Goal: Communication & Community: Answer question/provide support

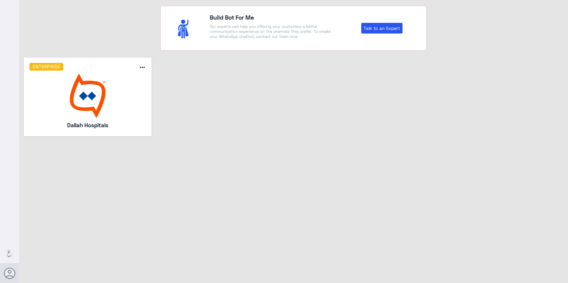
click at [86, 120] on div "Enterprise more_horiz Dallah Hospitals" at bounding box center [87, 97] width 117 height 68
click at [86, 119] on div "Enterprise more_horiz Dallah Hospitals" at bounding box center [87, 97] width 117 height 68
click at [96, 106] on img at bounding box center [87, 96] width 117 height 45
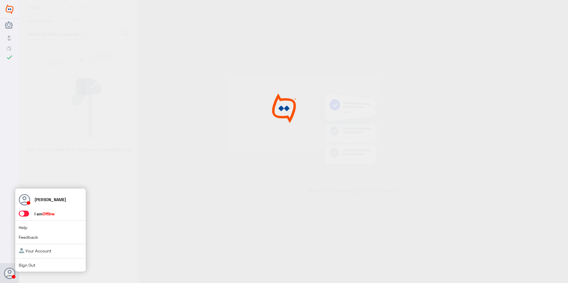
click at [25, 212] on span at bounding box center [24, 214] width 10 height 6
click at [0, 0] on input "checkbox" at bounding box center [0, 0] width 0 height 0
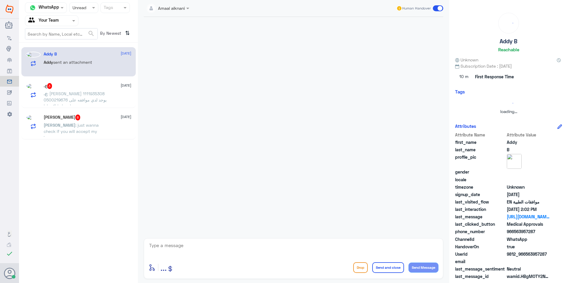
click at [60, 19] on input "text" at bounding box center [44, 20] width 33 height 7
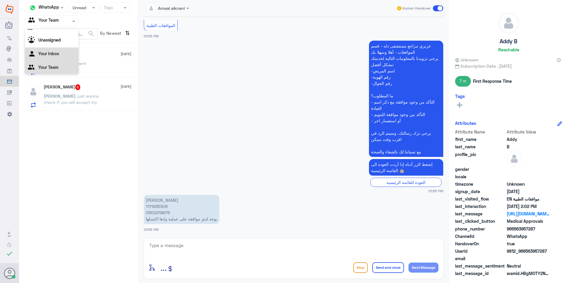
scroll to position [7, 0]
click at [59, 64] on div "Your Team" at bounding box center [51, 67] width 53 height 14
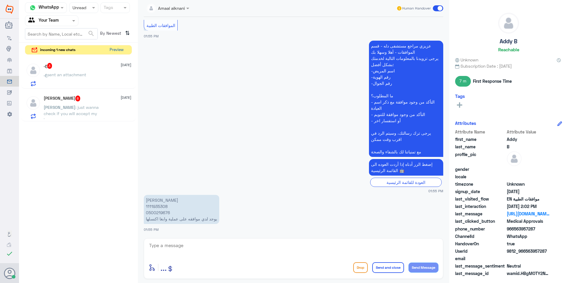
click at [113, 53] on button "Preview" at bounding box center [116, 49] width 18 height 9
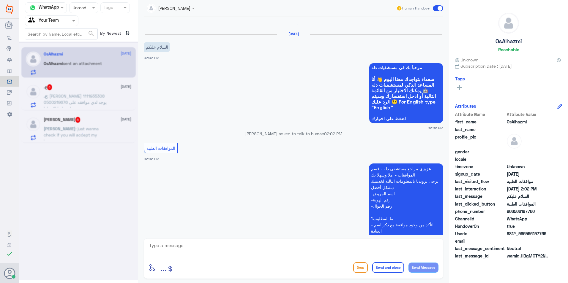
scroll to position [0, 0]
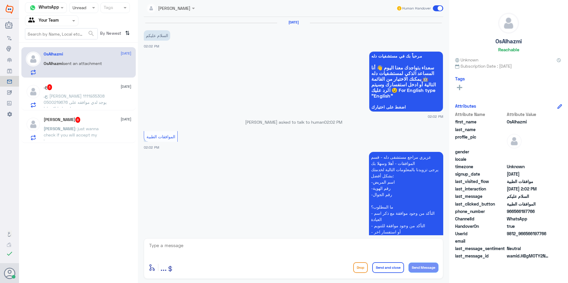
click at [165, 247] on textarea at bounding box center [294, 249] width 290 height 15
type textarea "."
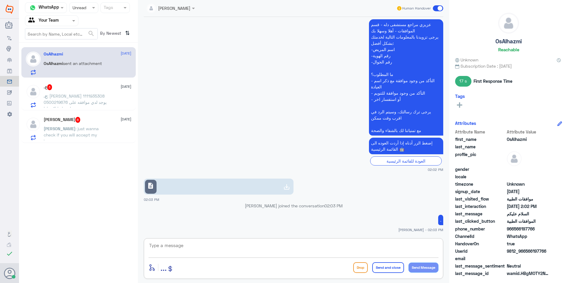
click at [228, 184] on link "description" at bounding box center [219, 187] width 150 height 16
click at [209, 253] on textarea at bounding box center [294, 249] width 290 height 15
type textarea "تم المتابعة , تحت الاجراء ."
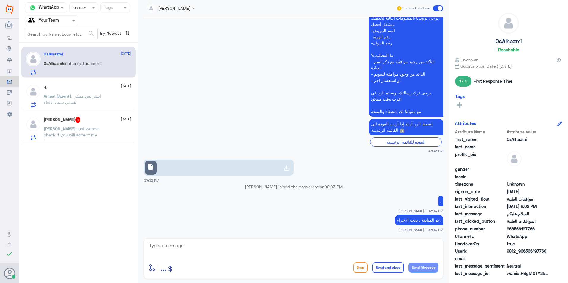
click at [403, 110] on p "عزيزي مراجع مستشفى دله - قسم الموافقات - أهلا وسهلا بك يرجى تزويدنا بالمعلومات …" at bounding box center [406, 58] width 74 height 116
copy div "مع تمنياتنا لك بالشفاء والصحة"
click at [394, 246] on textarea at bounding box center [294, 249] width 290 height 15
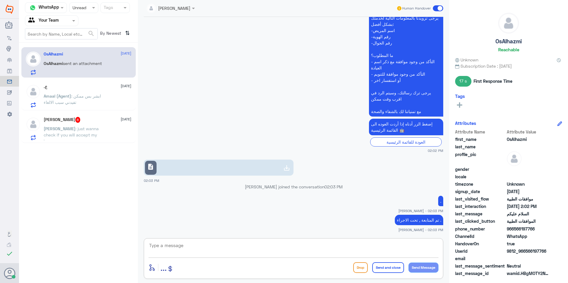
paste textarea "مع تمنياتنا لك بالشفاء والصحة"
type textarea "مع تمنياتنا لك بالشفاء والصحة"
click at [394, 264] on button "Send and close" at bounding box center [388, 268] width 32 height 11
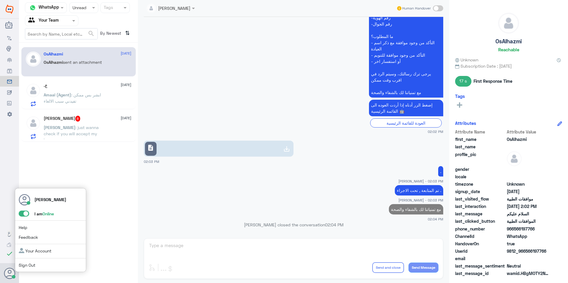
click at [24, 215] on span at bounding box center [24, 214] width 10 height 6
click at [0, 0] on input "checkbox" at bounding box center [0, 0] width 0 height 0
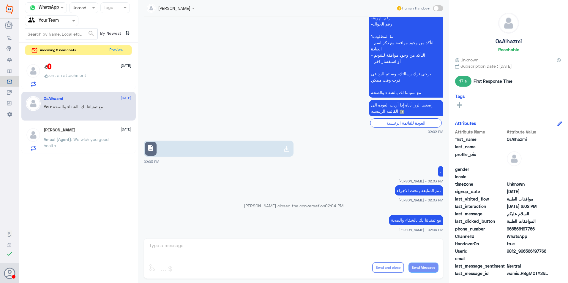
click at [261, 146] on link "description" at bounding box center [219, 149] width 150 height 16
